Goal: Complete application form

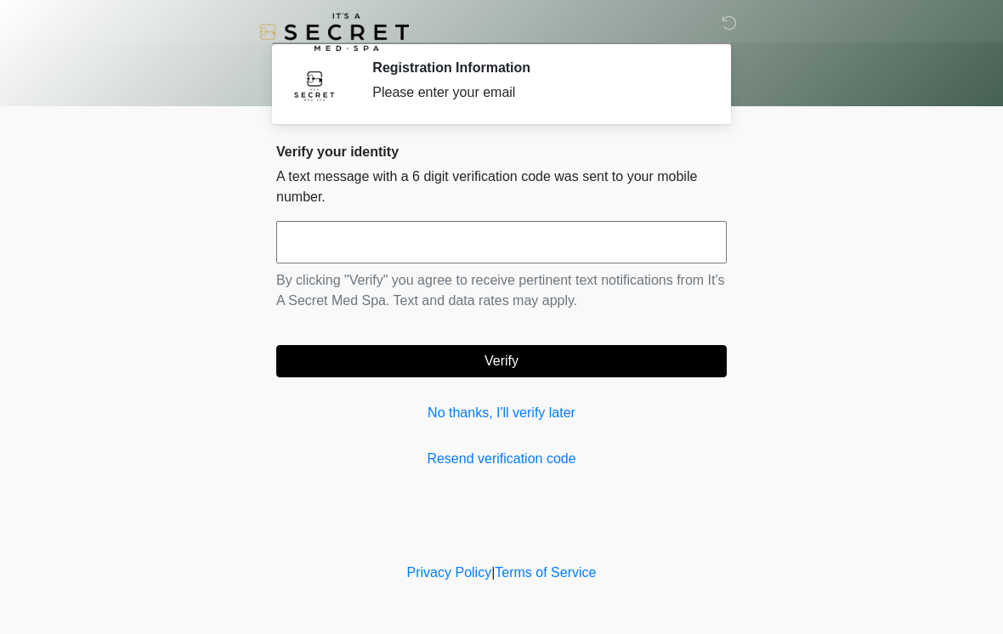
click at [573, 240] on input "text" at bounding box center [501, 242] width 451 height 43
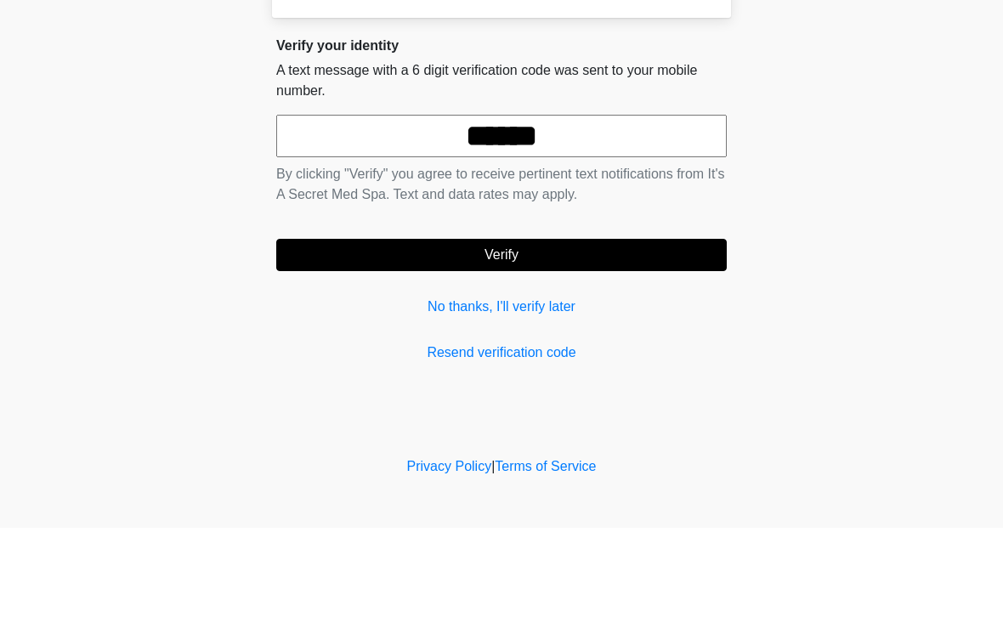
type input "******"
click at [665, 345] on button "Verify" at bounding box center [501, 361] width 451 height 32
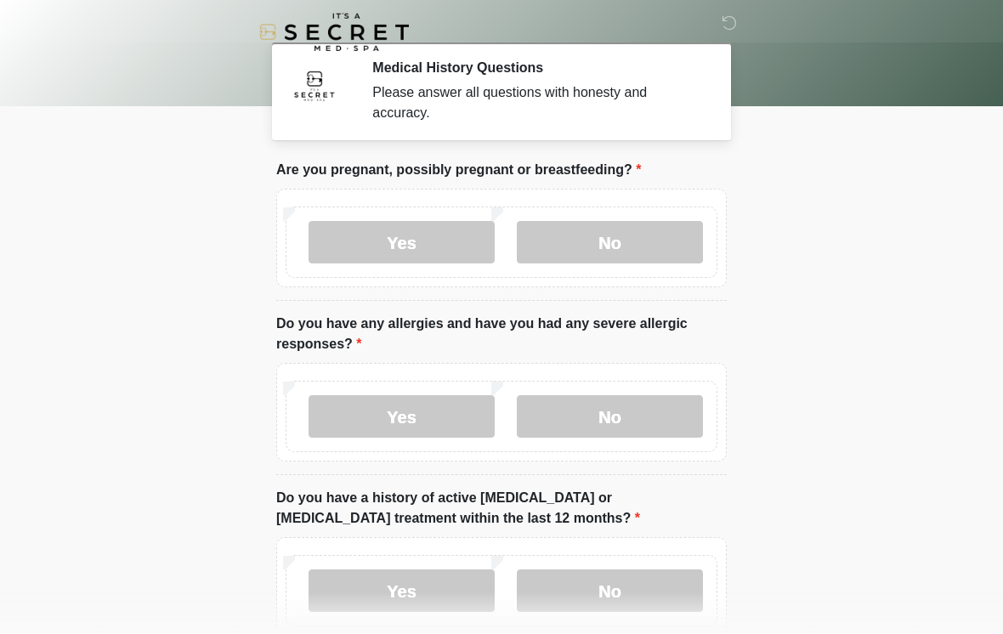
click at [572, 247] on label "No" at bounding box center [610, 242] width 186 height 43
click at [605, 406] on label "No" at bounding box center [610, 416] width 186 height 43
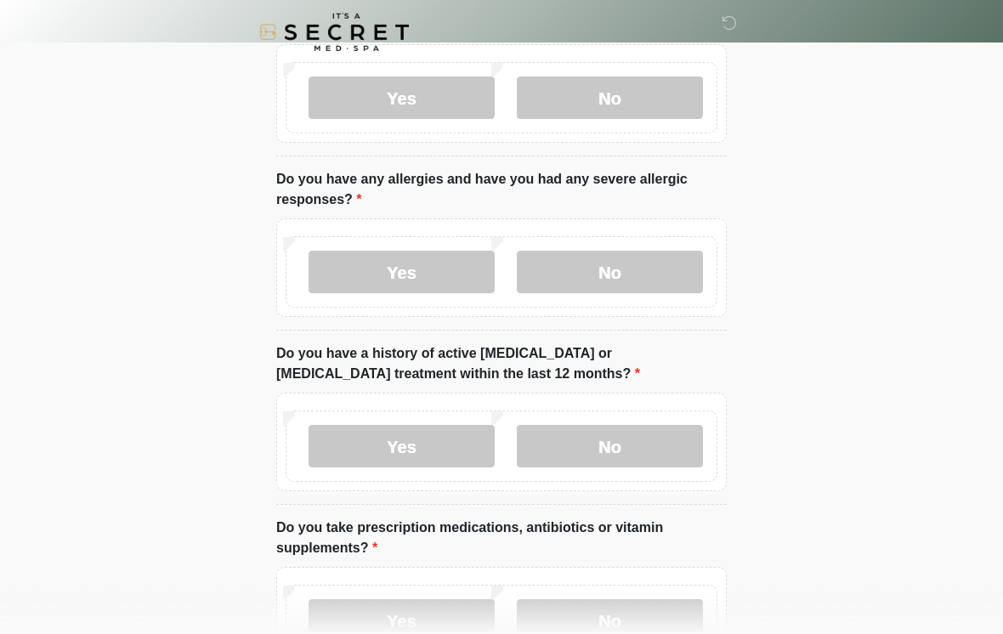
click at [616, 434] on label "No" at bounding box center [610, 446] width 186 height 43
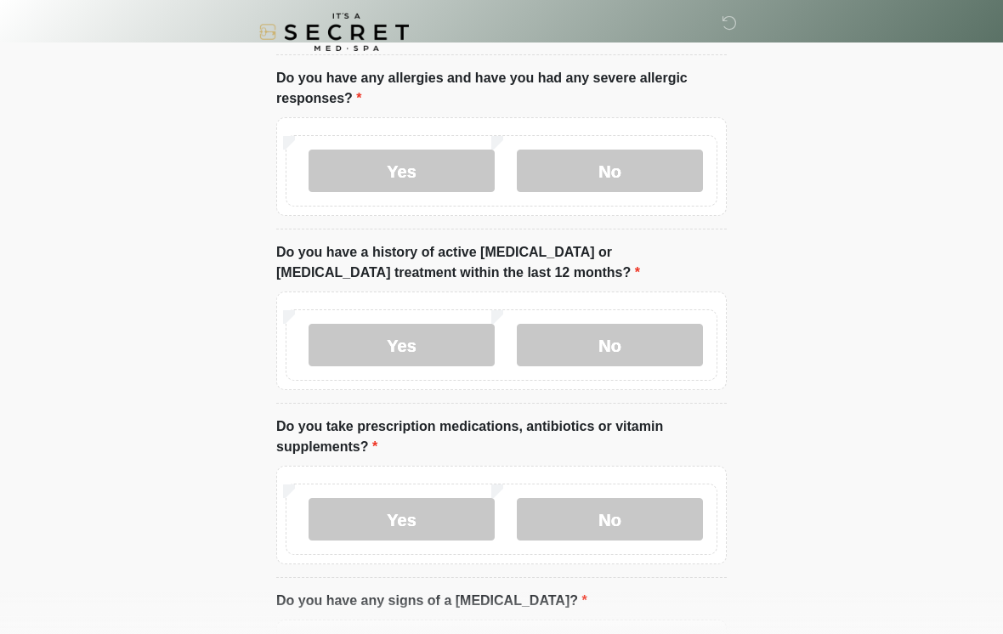
click at [585, 520] on label "No" at bounding box center [610, 519] width 186 height 43
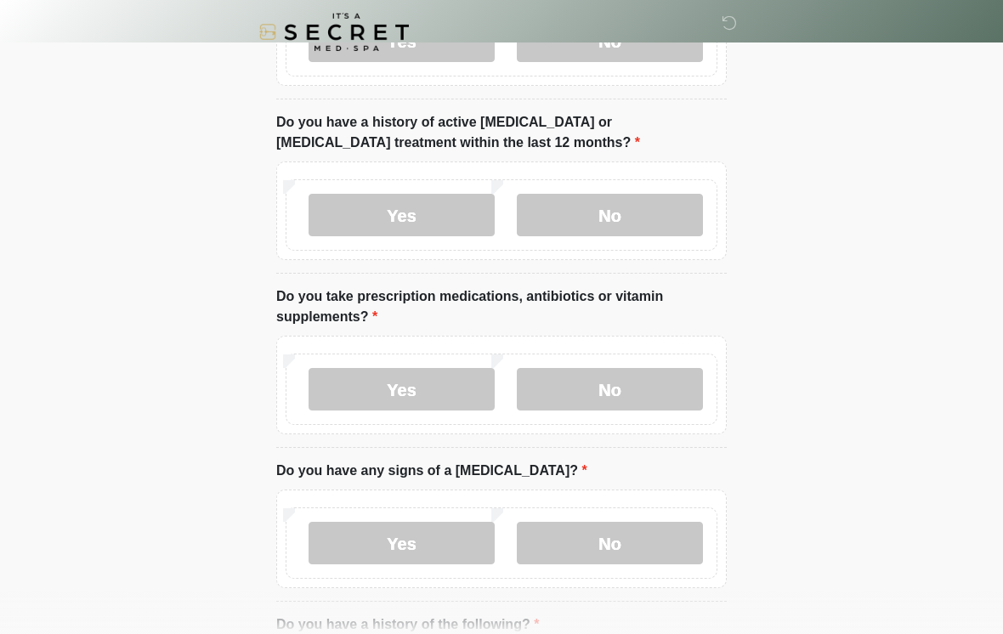
click at [623, 547] on label "No" at bounding box center [610, 543] width 186 height 43
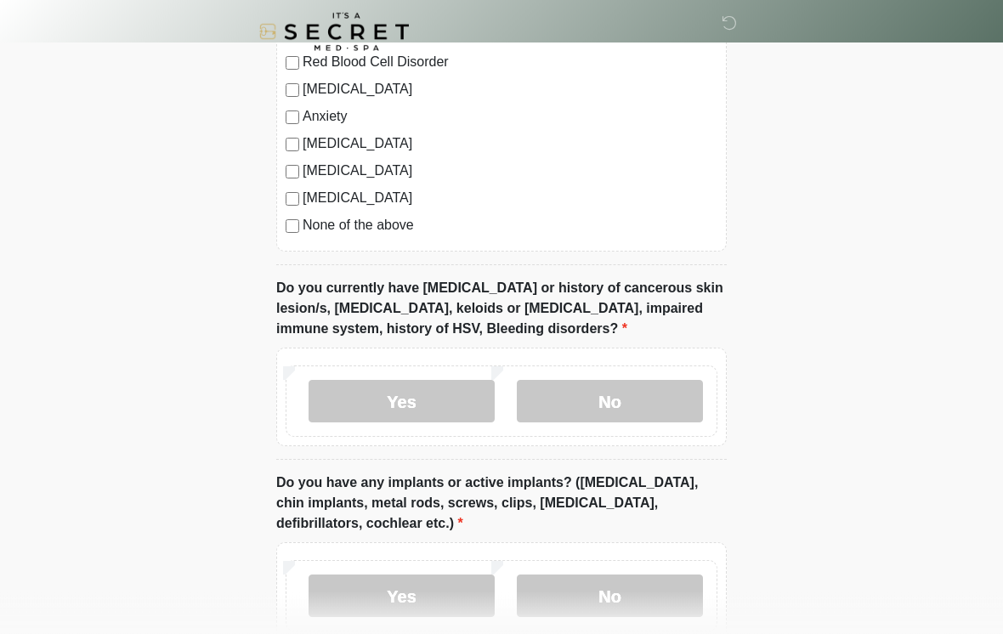
scroll to position [1133, 0]
click at [563, 407] on label "No" at bounding box center [610, 401] width 186 height 43
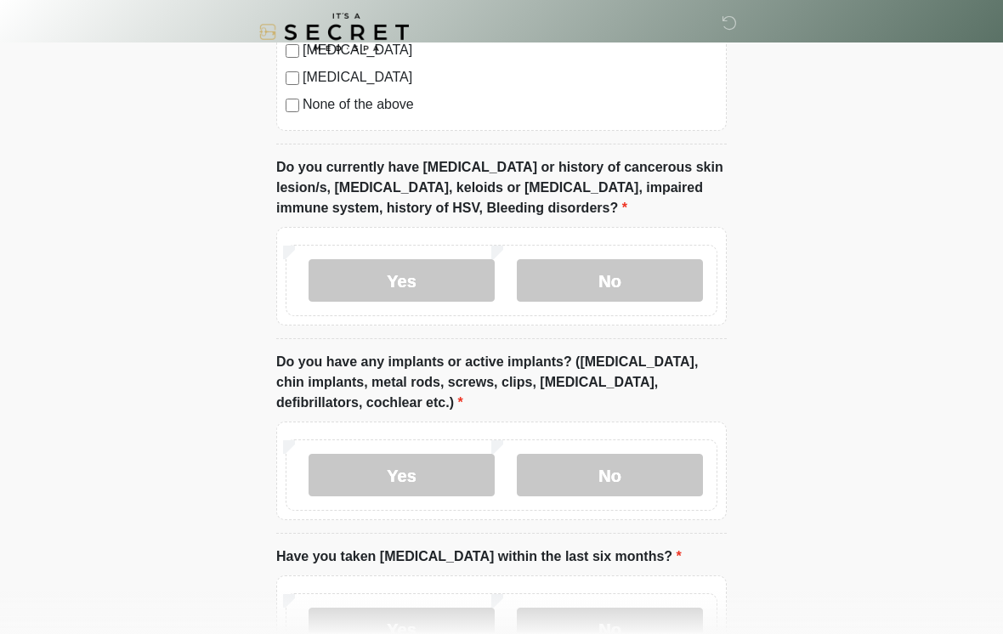
click at [570, 477] on label "No" at bounding box center [610, 475] width 186 height 43
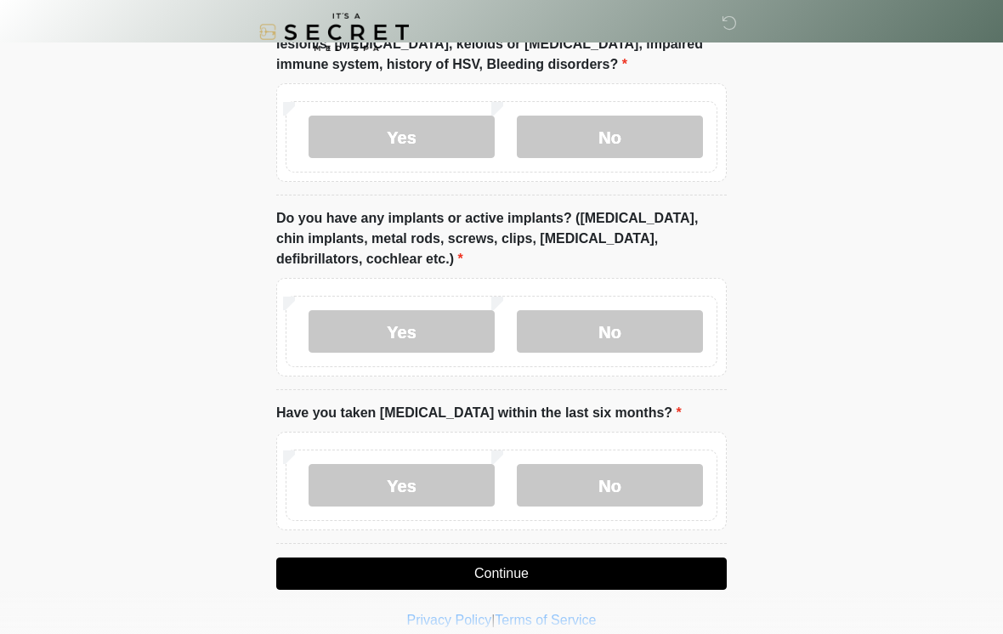
scroll to position [1415, 0]
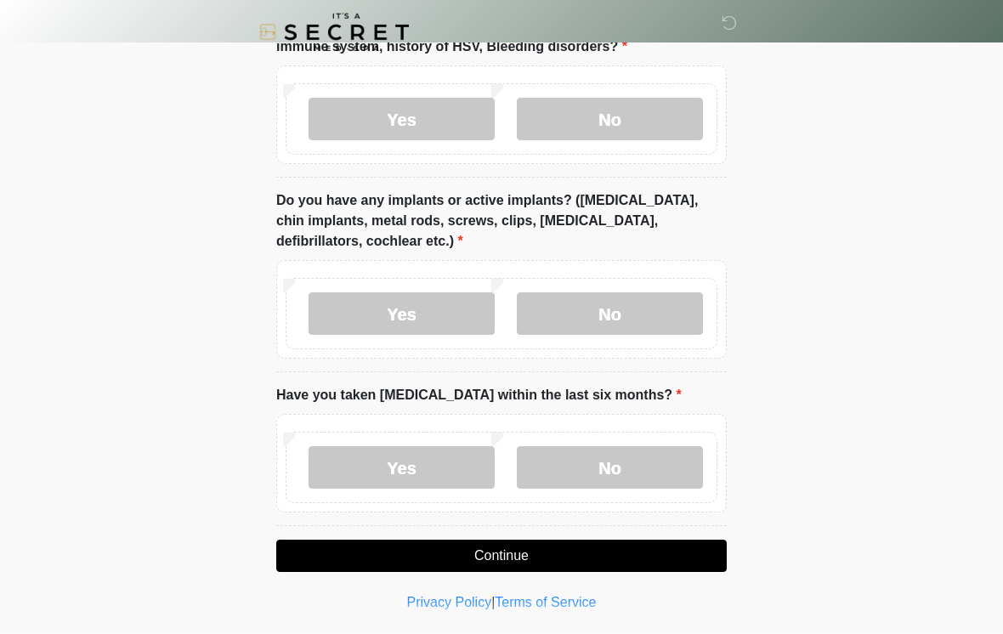
click at [607, 454] on label "No" at bounding box center [610, 467] width 186 height 43
click at [473, 555] on button "Continue" at bounding box center [501, 556] width 451 height 32
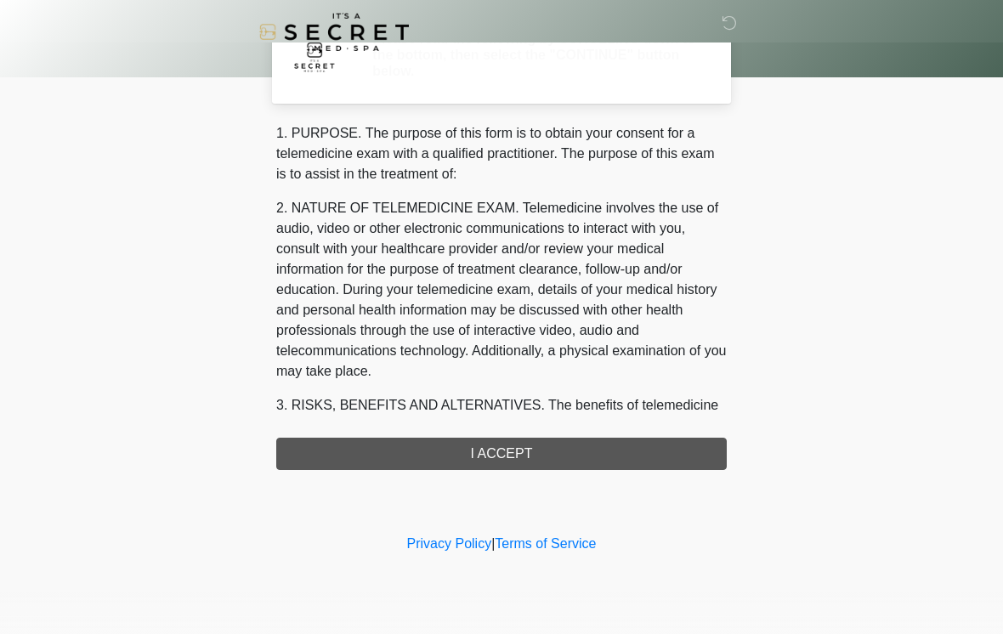
scroll to position [0, 0]
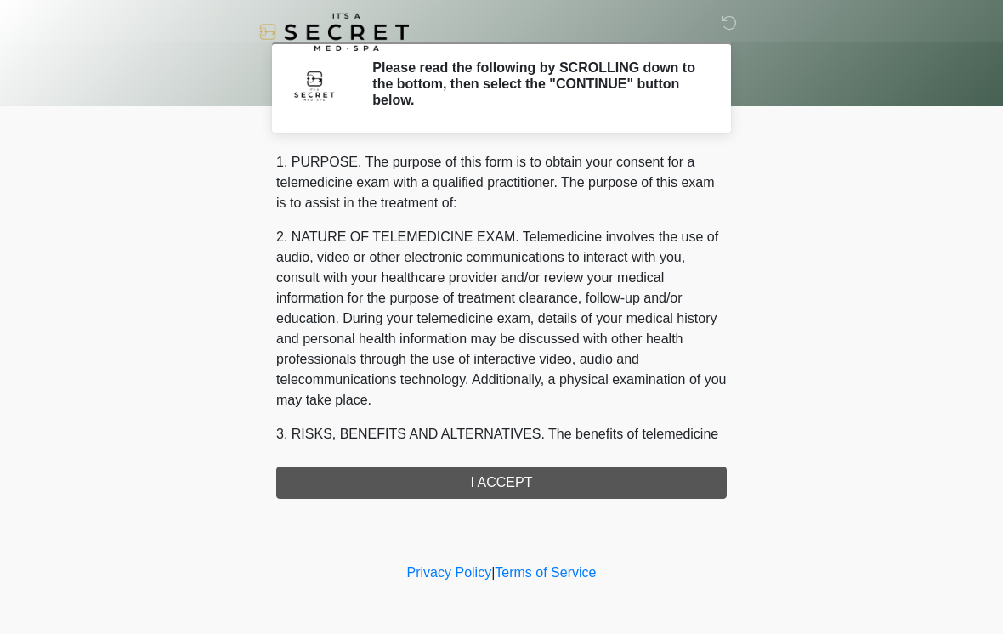
click at [478, 476] on div "1. PURPOSE. The purpose of this form is to obtain your consent for a telemedici…" at bounding box center [501, 325] width 451 height 347
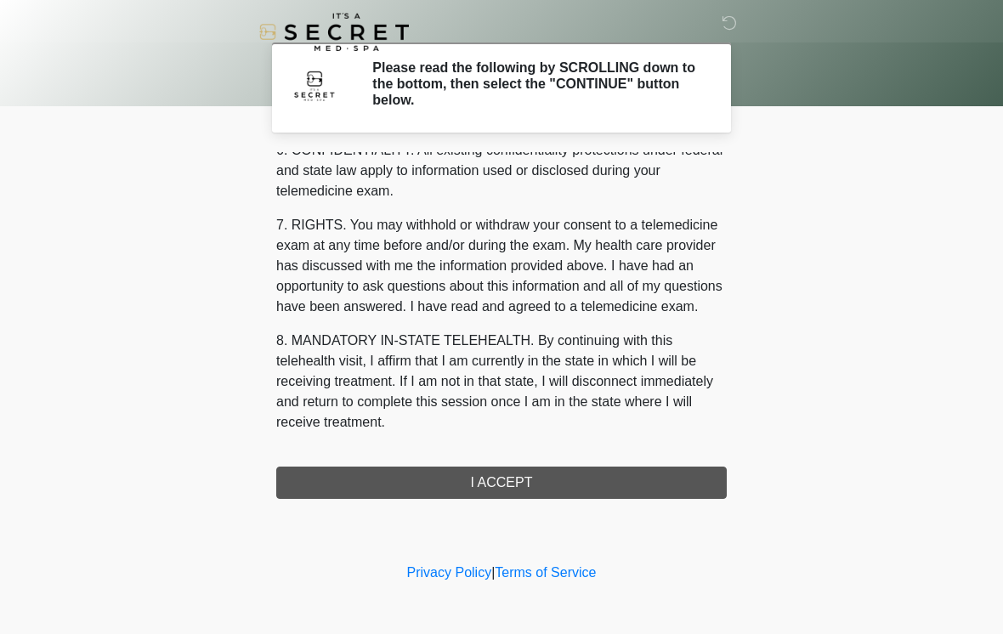
click at [443, 485] on button "I ACCEPT" at bounding box center [501, 483] width 451 height 32
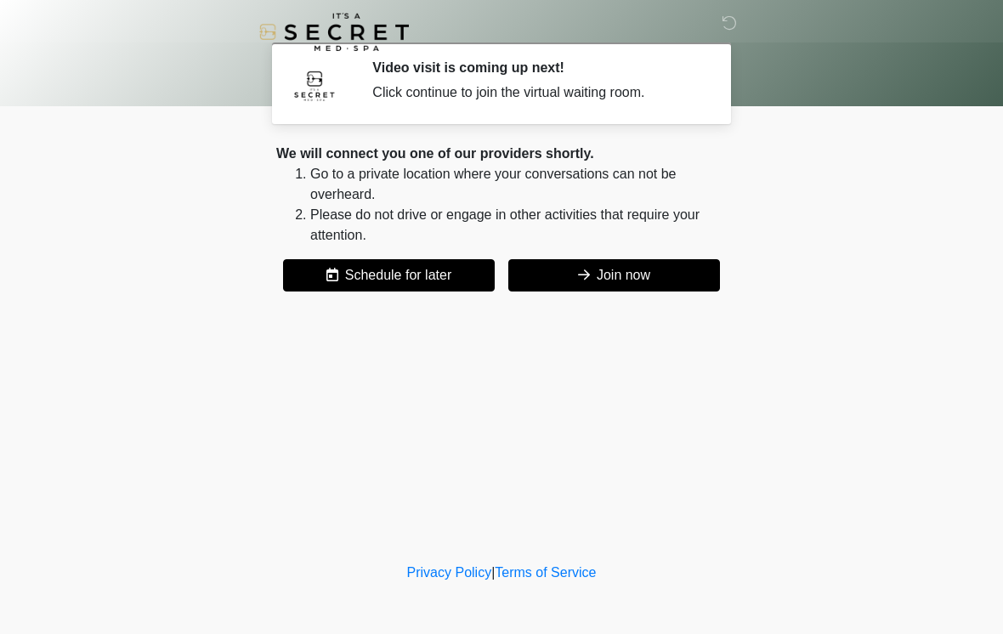
click at [615, 268] on button "Join now" at bounding box center [614, 275] width 212 height 32
